Goal: Task Accomplishment & Management: Use online tool/utility

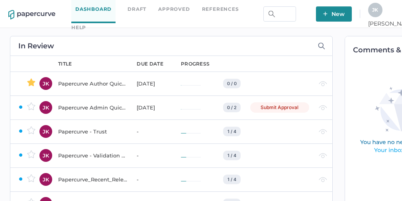
scroll to position [0, 47]
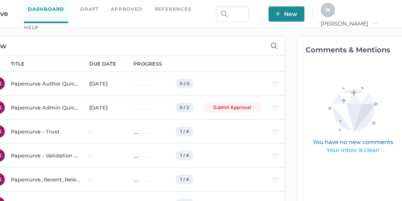
click at [378, 20] on span "Jeff arrow_right" at bounding box center [349, 23] width 57 height 7
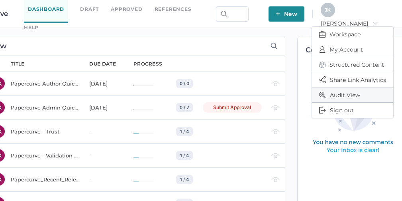
click at [343, 93] on span "Audit View" at bounding box center [352, 94] width 67 height 15
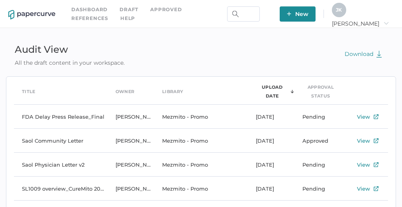
click at [347, 13] on div "J K" at bounding box center [339, 10] width 14 height 14
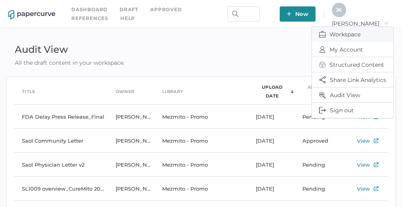
click at [341, 33] on span "Workspace" at bounding box center [352, 34] width 67 height 15
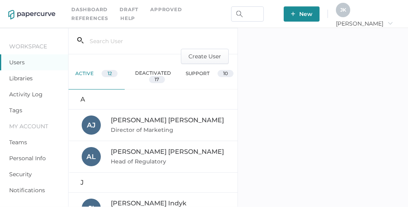
click at [22, 95] on link "Activity Log" at bounding box center [25, 94] width 33 height 7
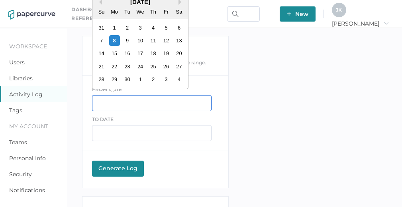
click at [105, 99] on input "text" at bounding box center [152, 103] width 120 height 16
click at [166, 30] on div "5" at bounding box center [166, 27] width 11 height 11
type input "09/05/2025"
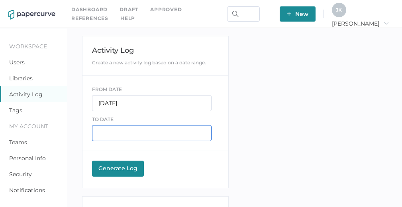
click at [129, 131] on input "text" at bounding box center [152, 133] width 120 height 16
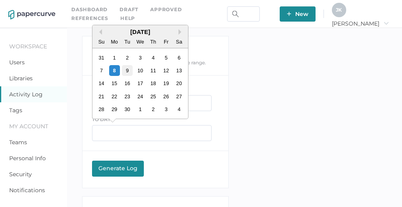
click at [128, 70] on div "9" at bounding box center [127, 70] width 11 height 11
type input "09/09/2025"
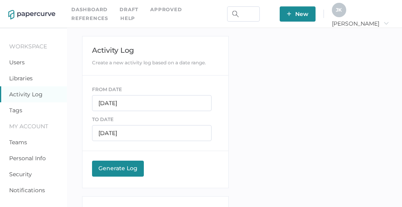
click at [123, 170] on div "Generate Log" at bounding box center [118, 167] width 44 height 7
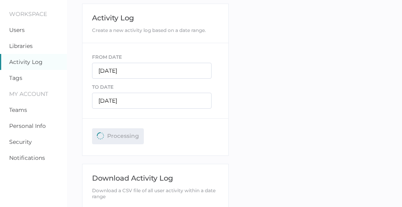
scroll to position [68, 0]
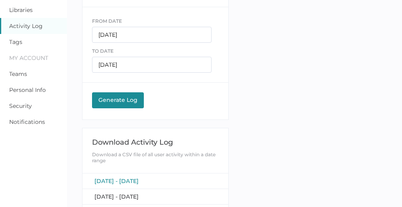
click at [139, 177] on span "September 5, 2025 - September 9, 2025" at bounding box center [117, 180] width 44 height 7
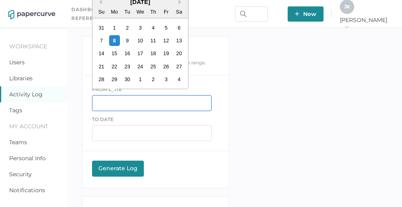
click at [104, 104] on input "text" at bounding box center [152, 103] width 120 height 16
